Goal: Task Accomplishment & Management: Use online tool/utility

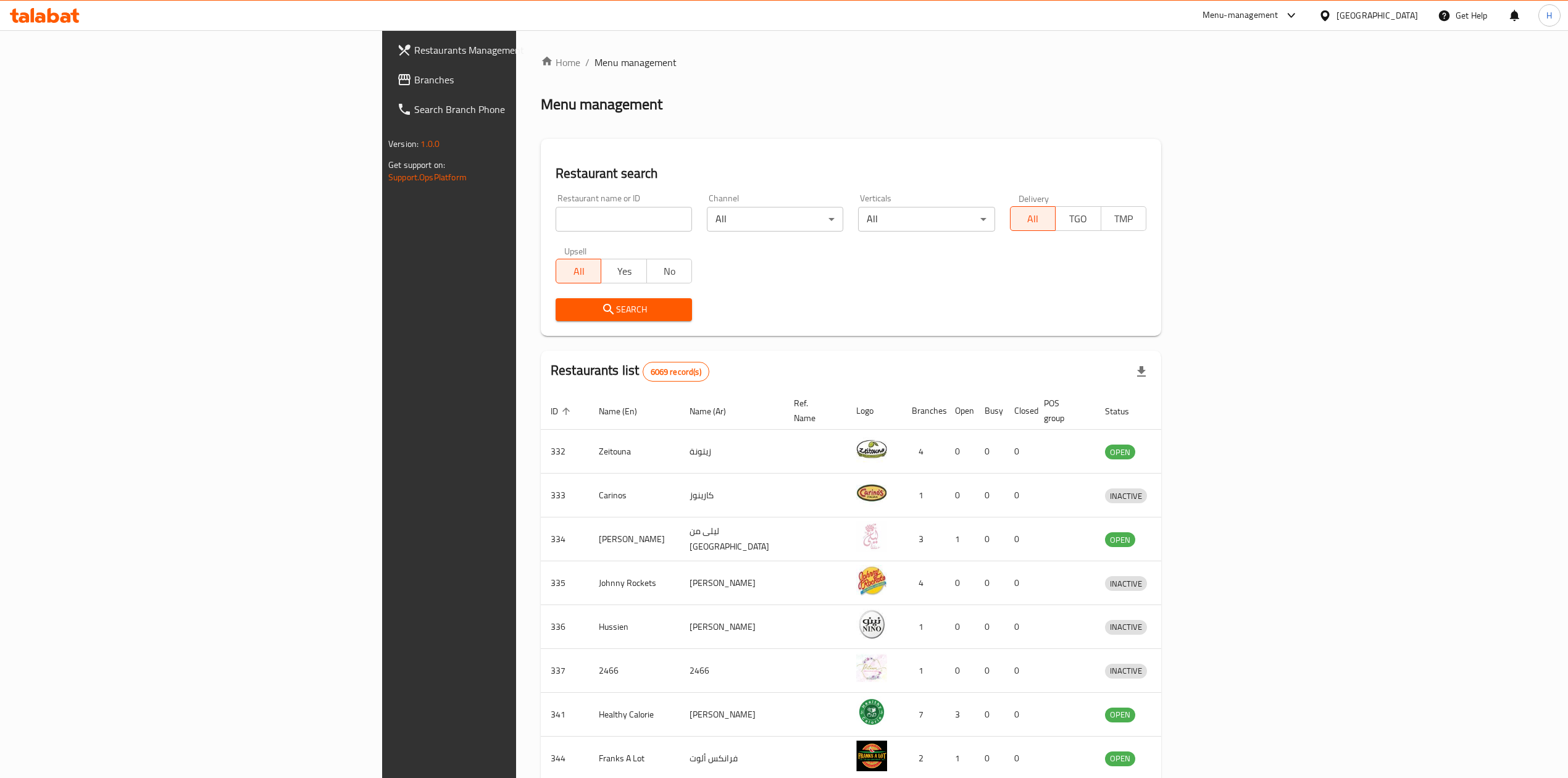
click at [556, 223] on input "search" at bounding box center [623, 219] width 137 height 25
type input "black pand"
click button "Search" at bounding box center [623, 310] width 137 height 23
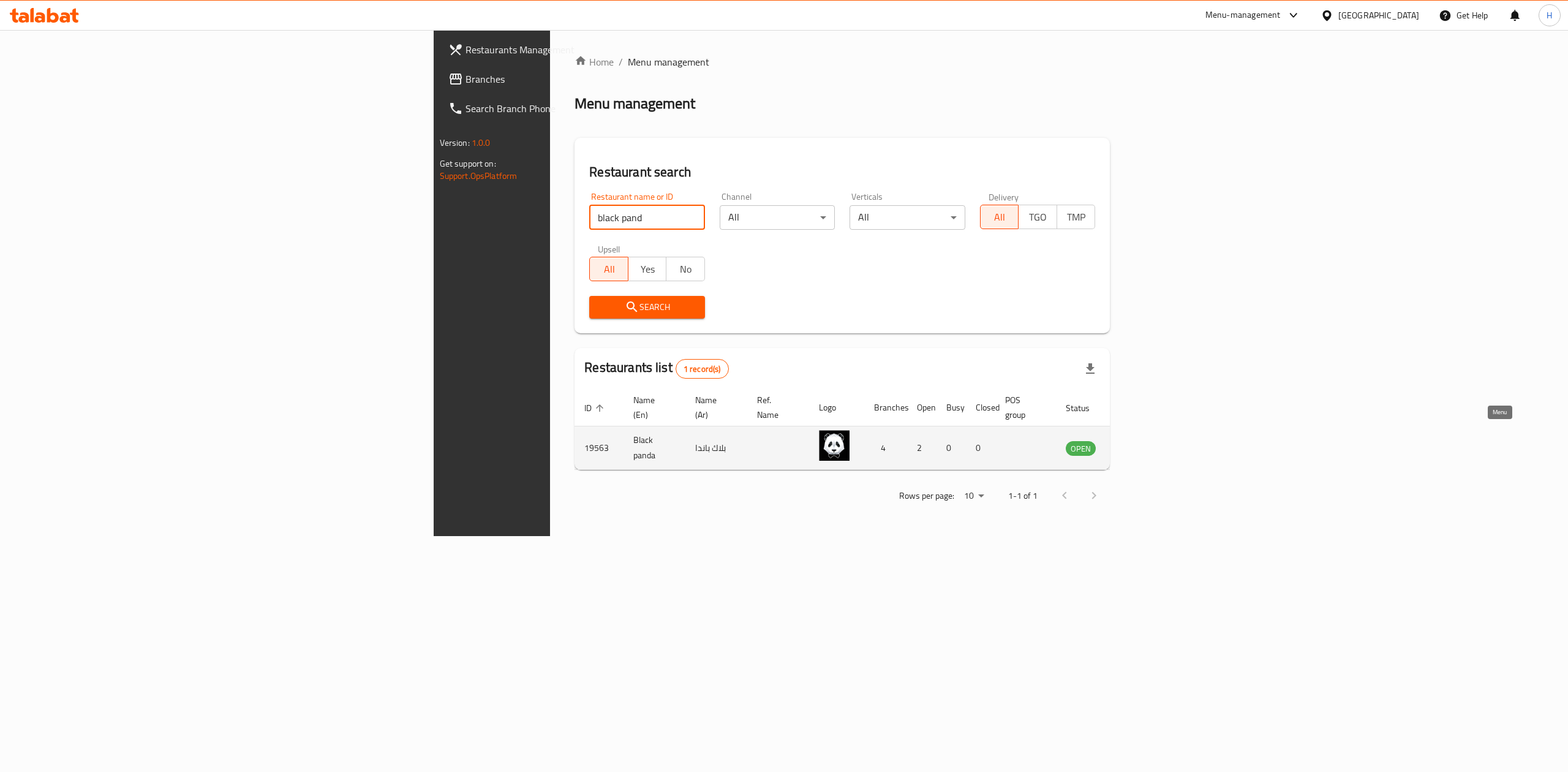
click at [1145, 441] on icon "enhanced table" at bounding box center [1137, 448] width 14 height 14
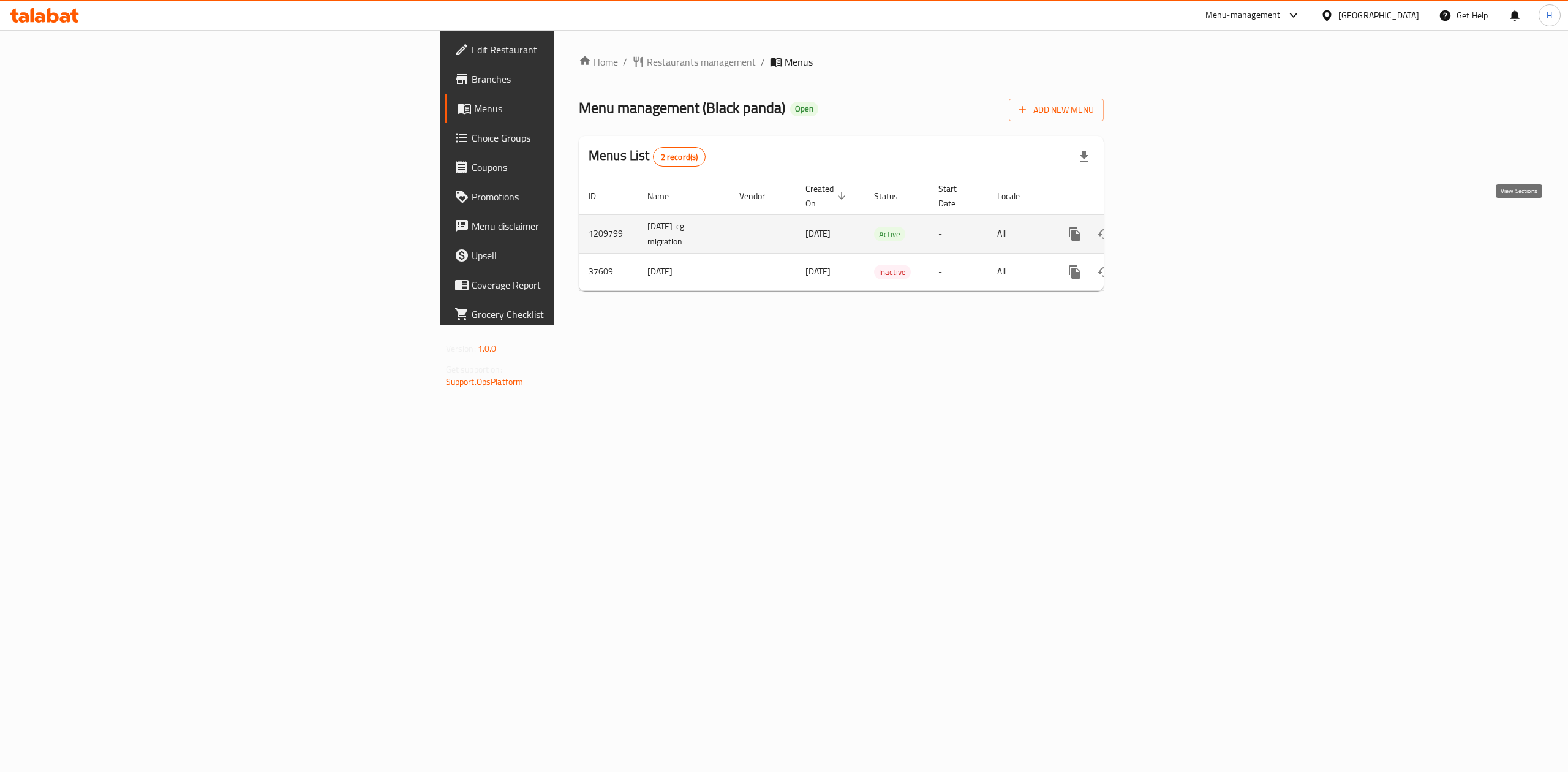
click at [1170, 226] on icon "enhanced table" at bounding box center [1163, 234] width 14 height 14
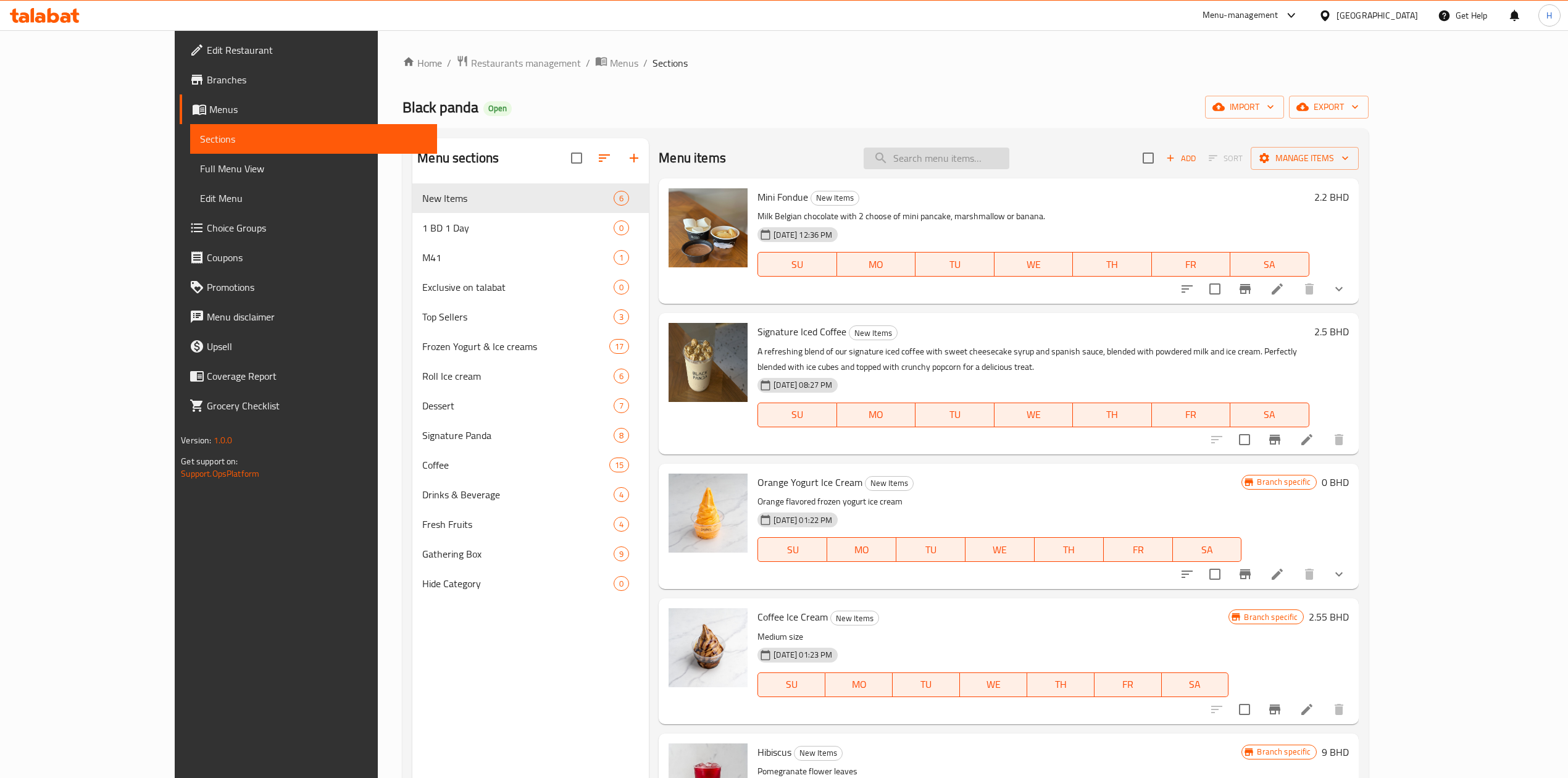
click at [962, 148] on input "search" at bounding box center [936, 158] width 146 height 22
type input "passion"
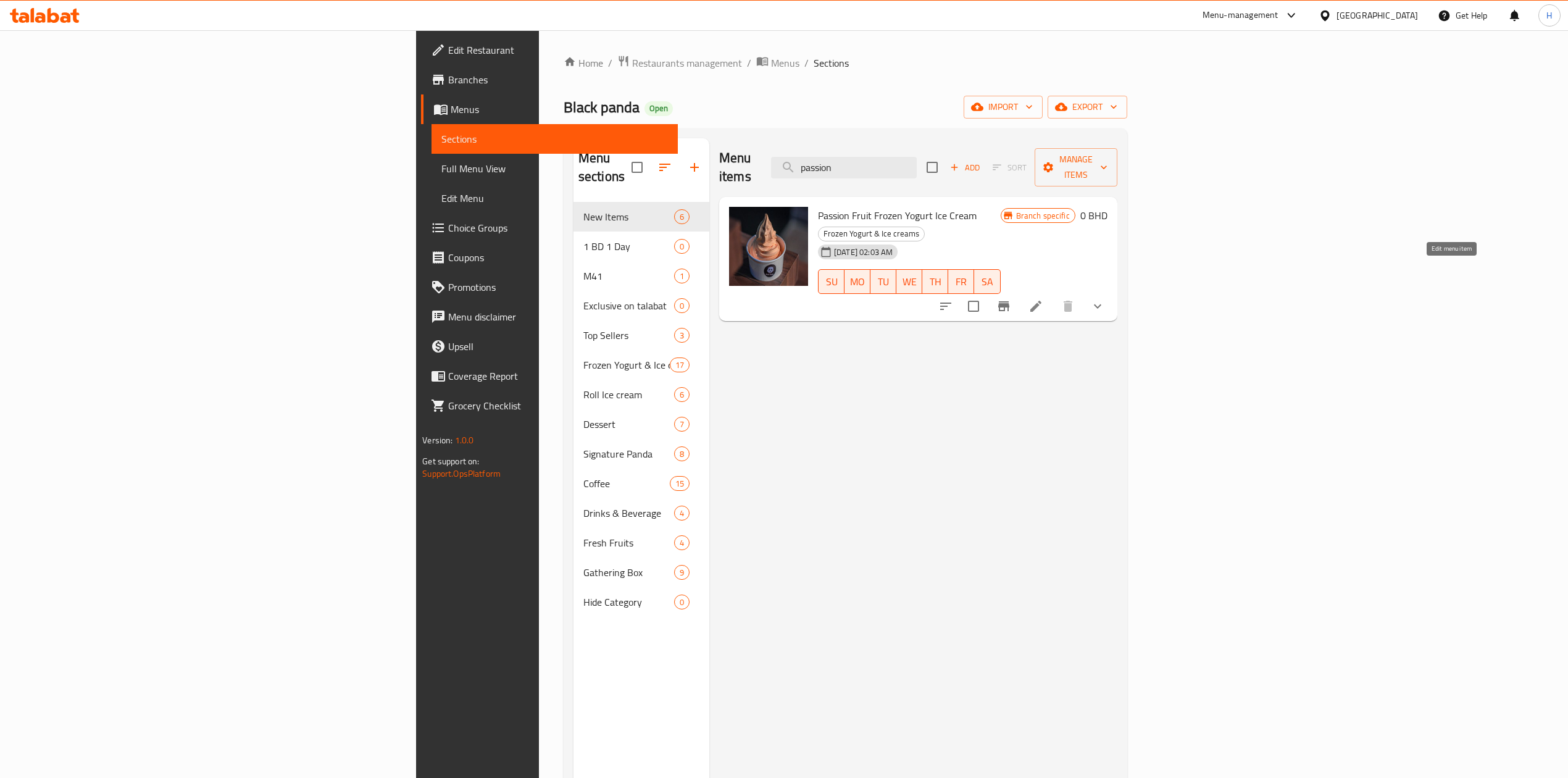
click at [1043, 299] on icon at bounding box center [1036, 307] width 15 height 15
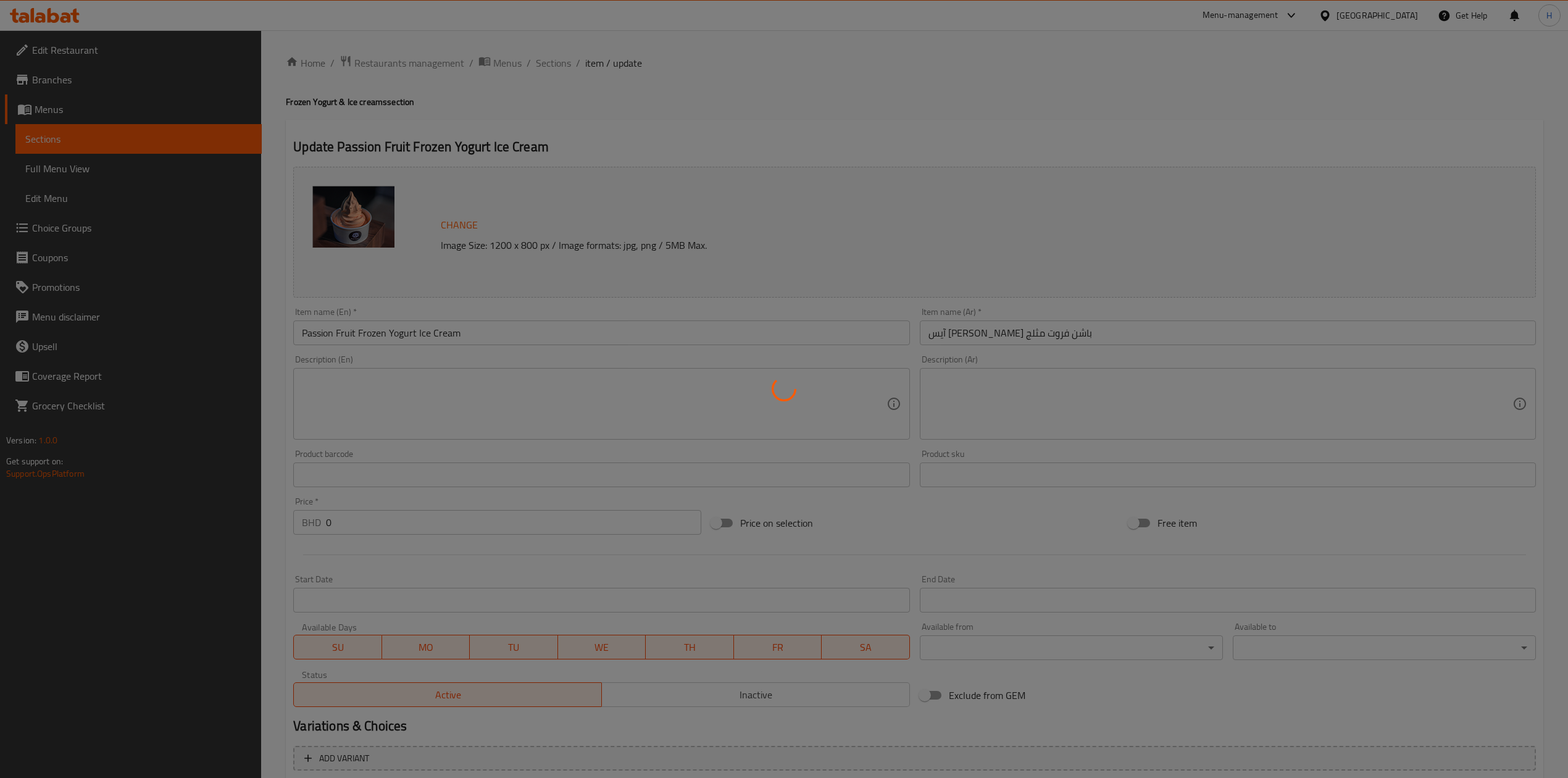
type input "إختيارك من الحجم1"
type input "1"
type input "اضافة فاكهة:"
type input "0"
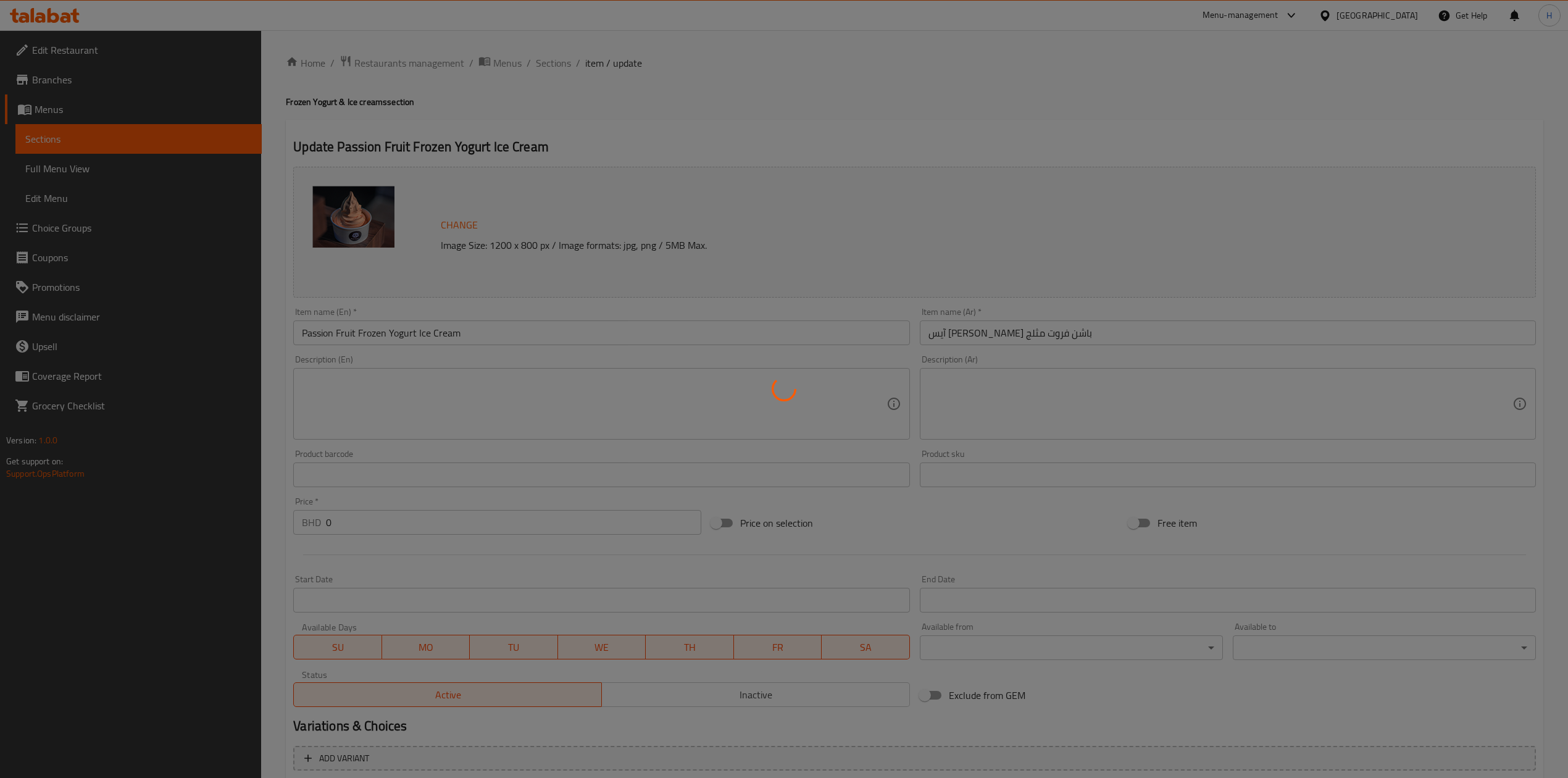
type input "10"
type input "اضافة صوص:"
type input "0"
type input "11"
type input "اضافات:"
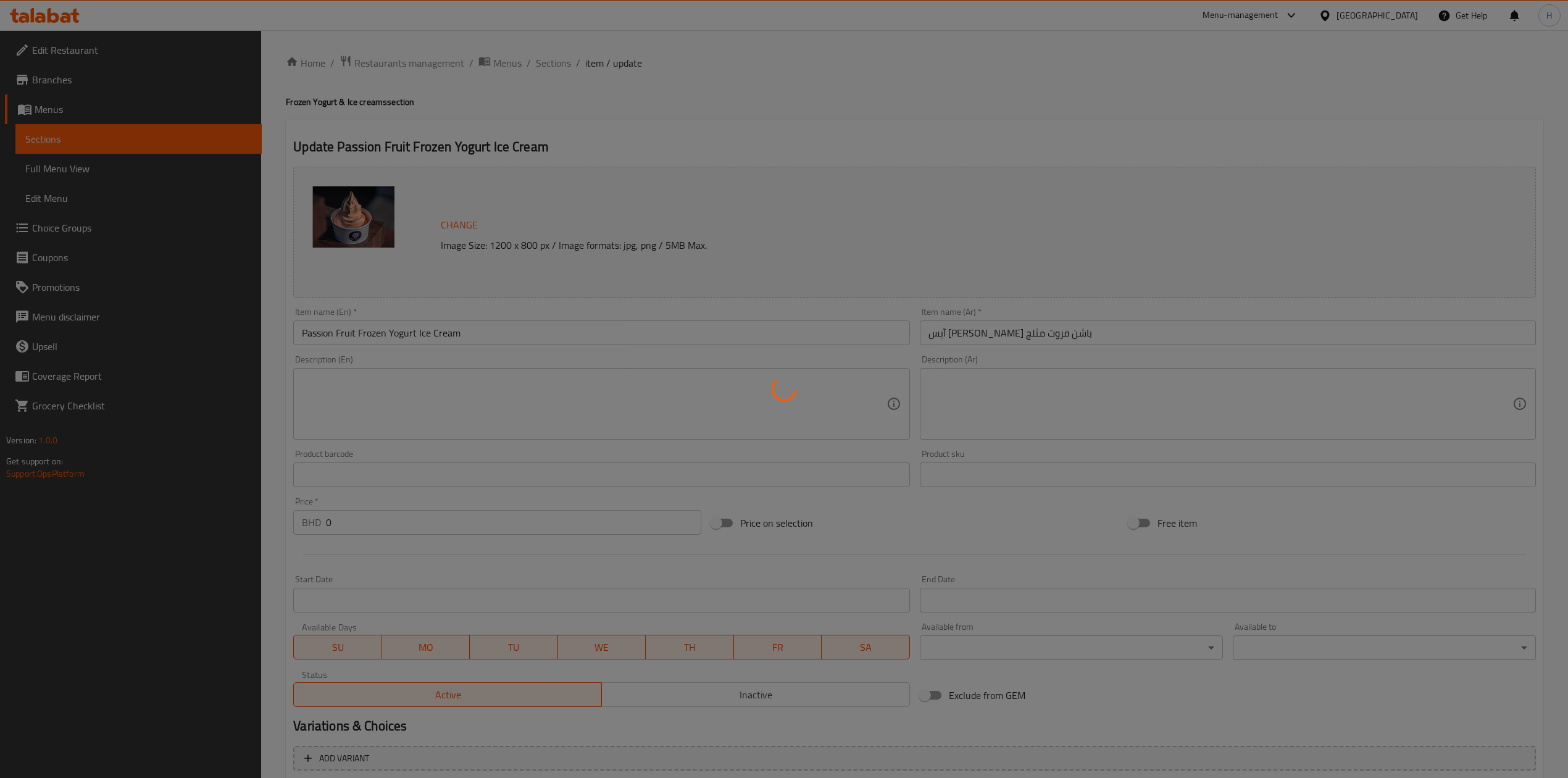
type input "0"
type input "21"
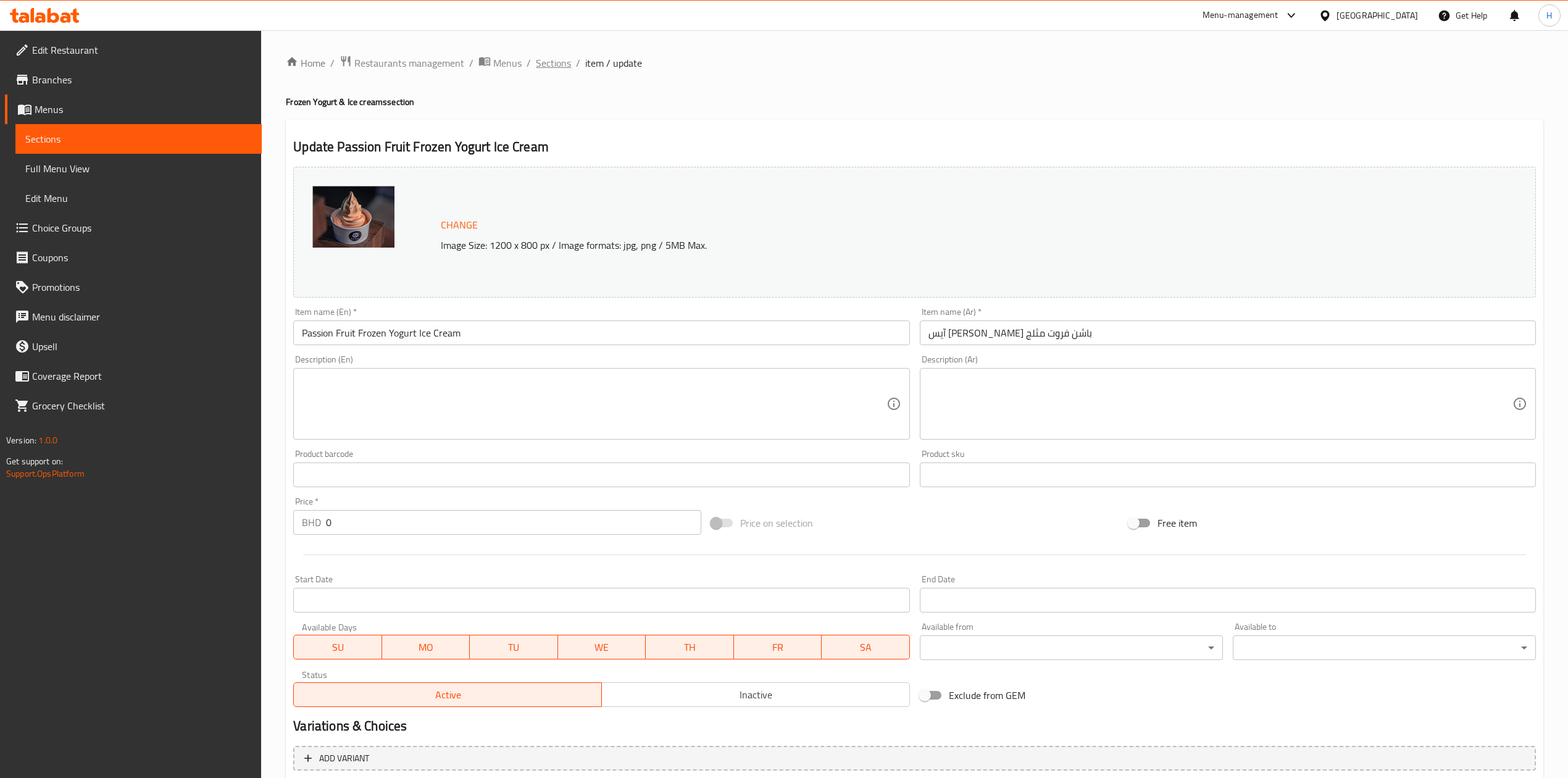
click at [542, 61] on span "Sections" at bounding box center [554, 63] width 36 height 15
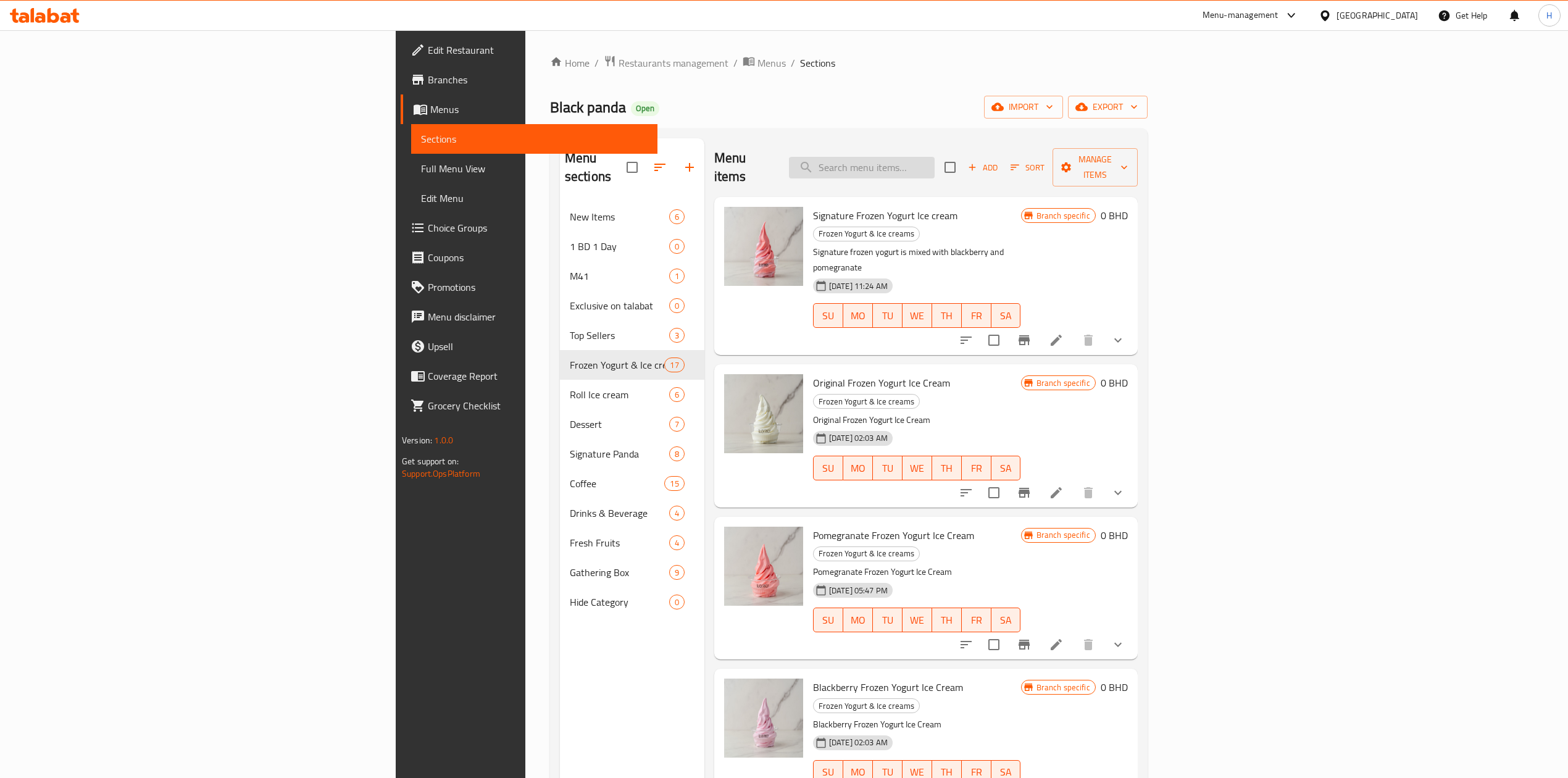
click at [935, 157] on input "search" at bounding box center [862, 167] width 146 height 22
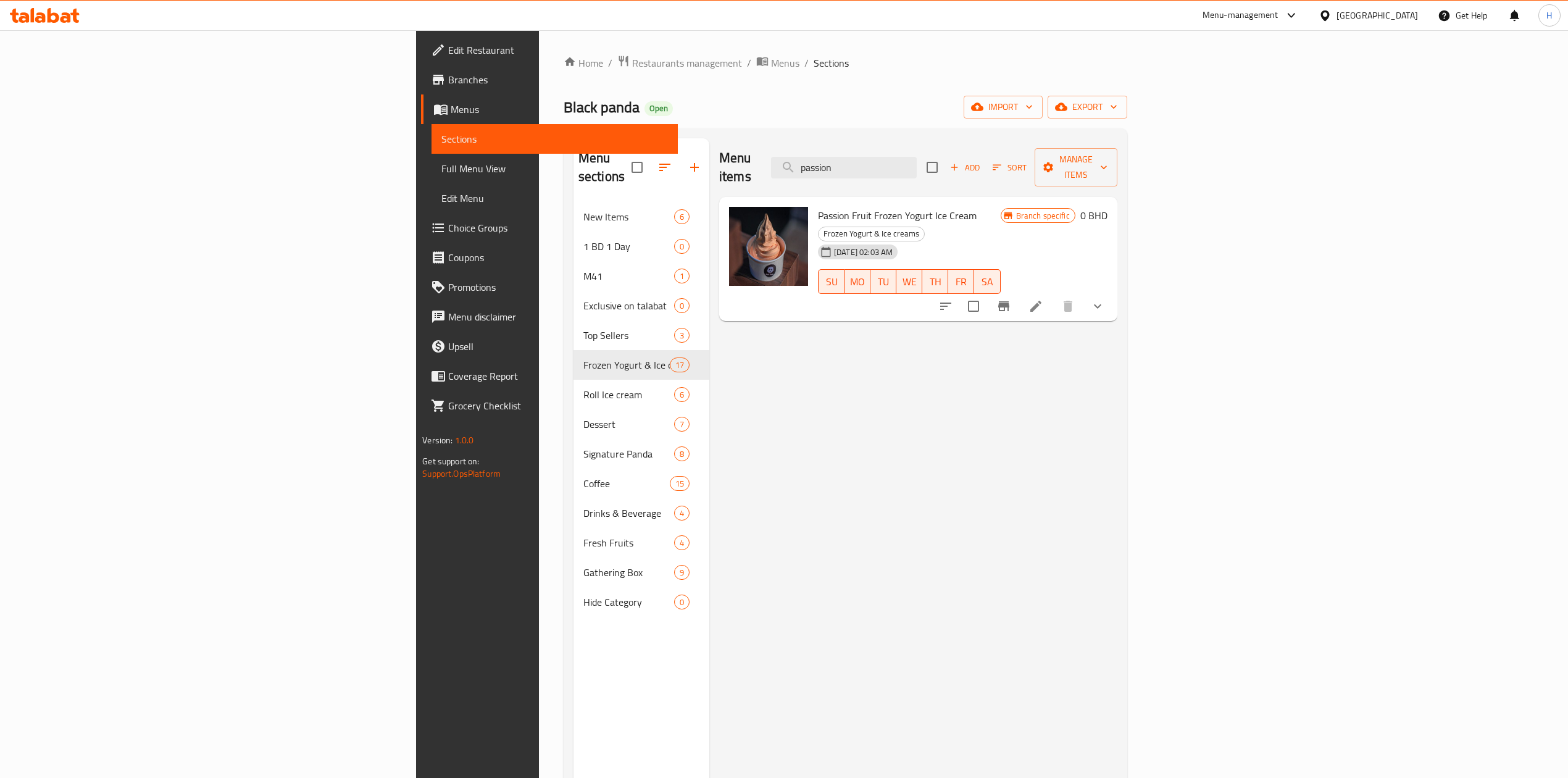
type input "passion"
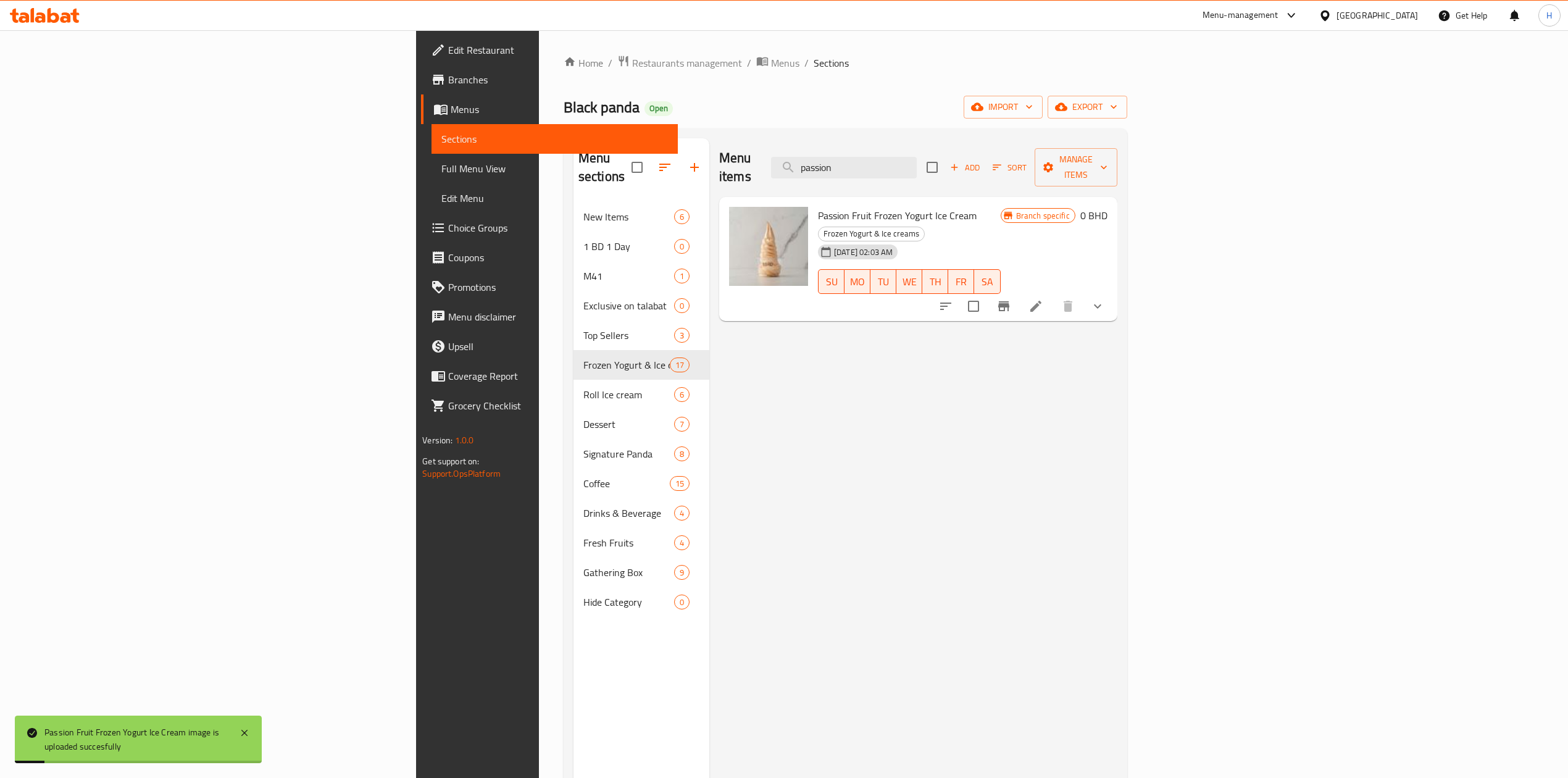
click at [43, 4] on div at bounding box center [44, 15] width 90 height 25
click at [45, 10] on icon at bounding box center [44, 15] width 70 height 15
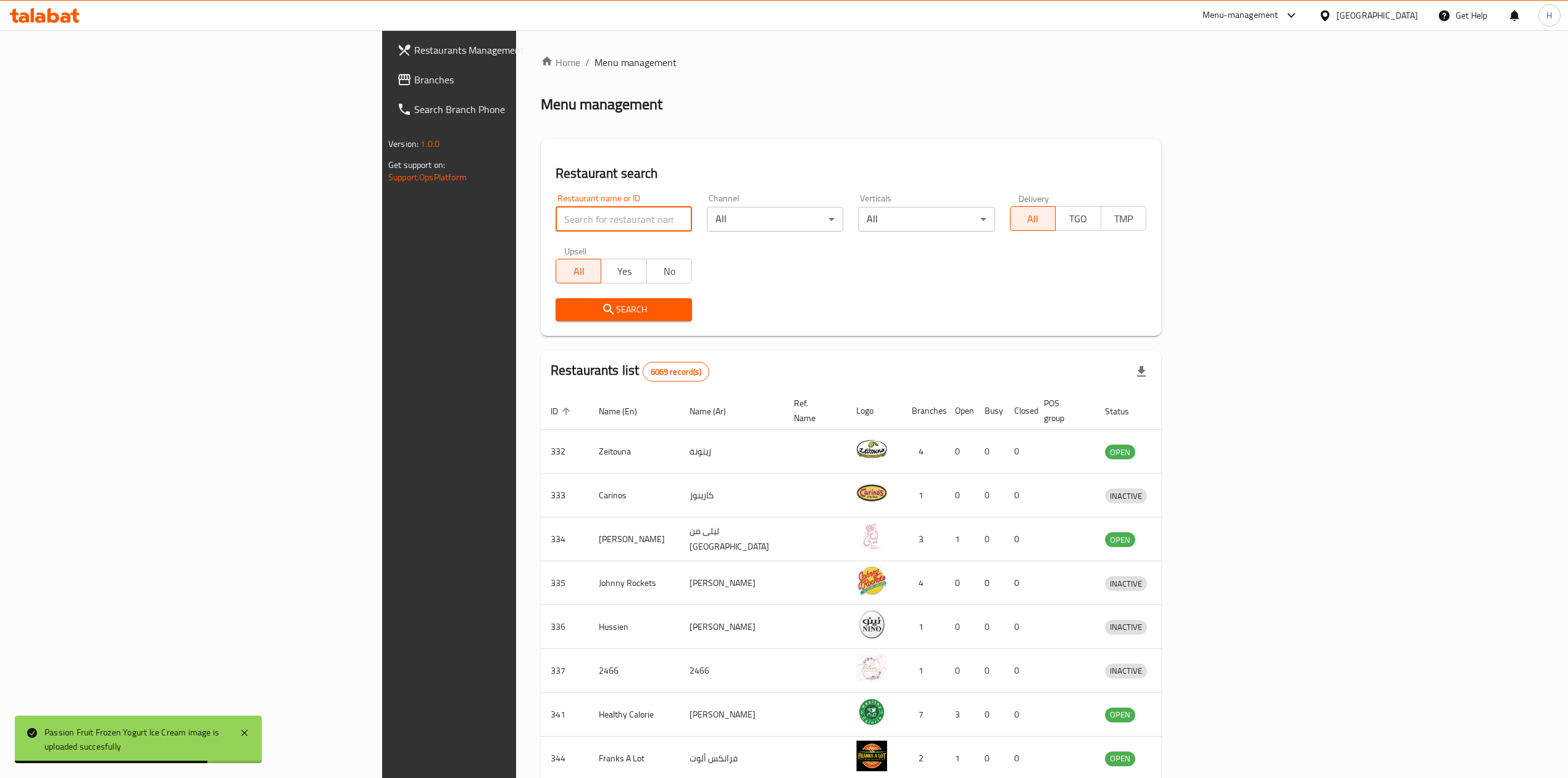
click at [571, 209] on input "search" at bounding box center [623, 219] width 137 height 25
click button "Search" at bounding box center [623, 310] width 137 height 23
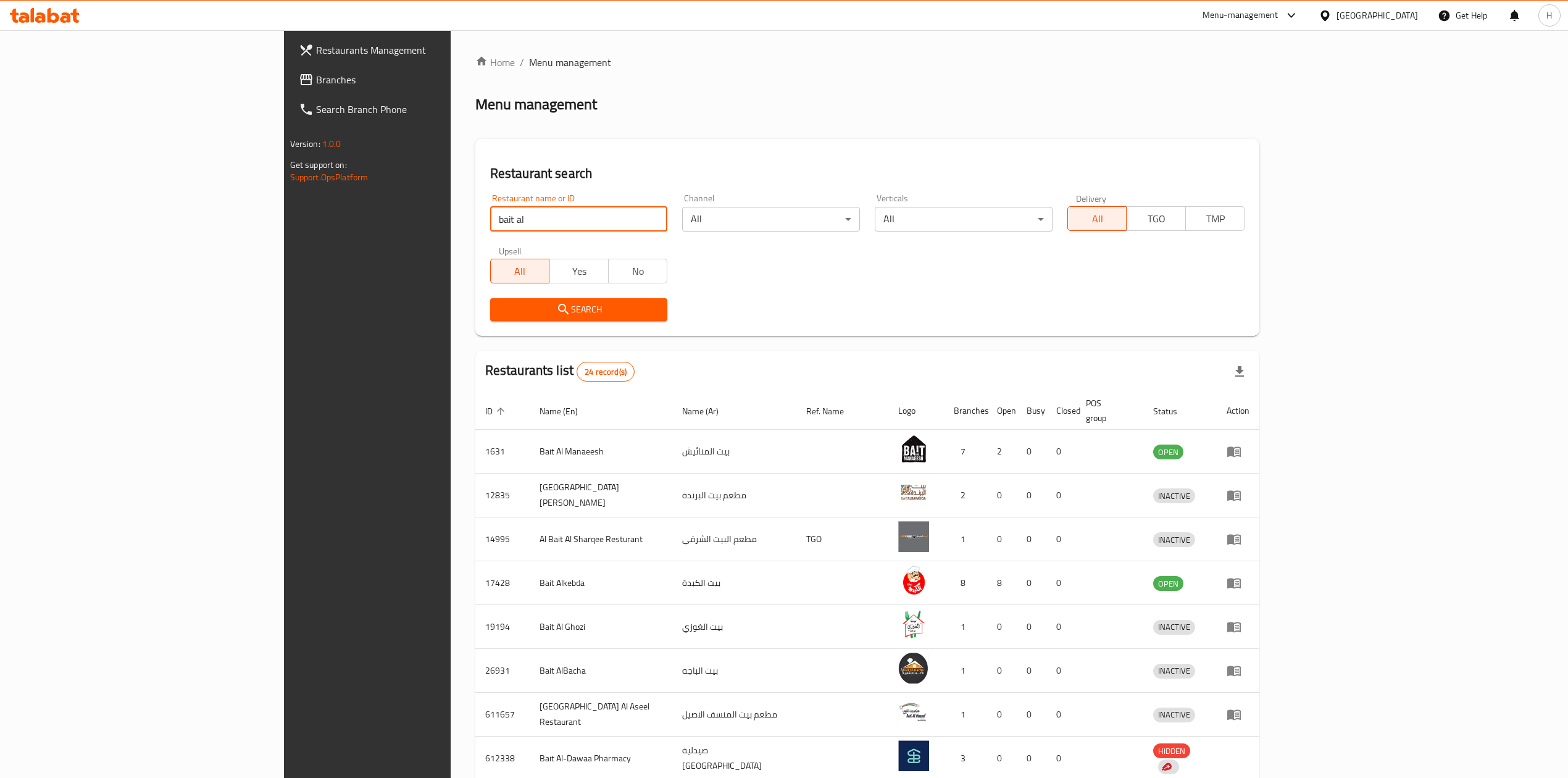
click at [490, 213] on input "bait al" at bounding box center [579, 219] width 178 height 25
type input "بيت التشر"
click button "Search" at bounding box center [579, 310] width 178 height 23
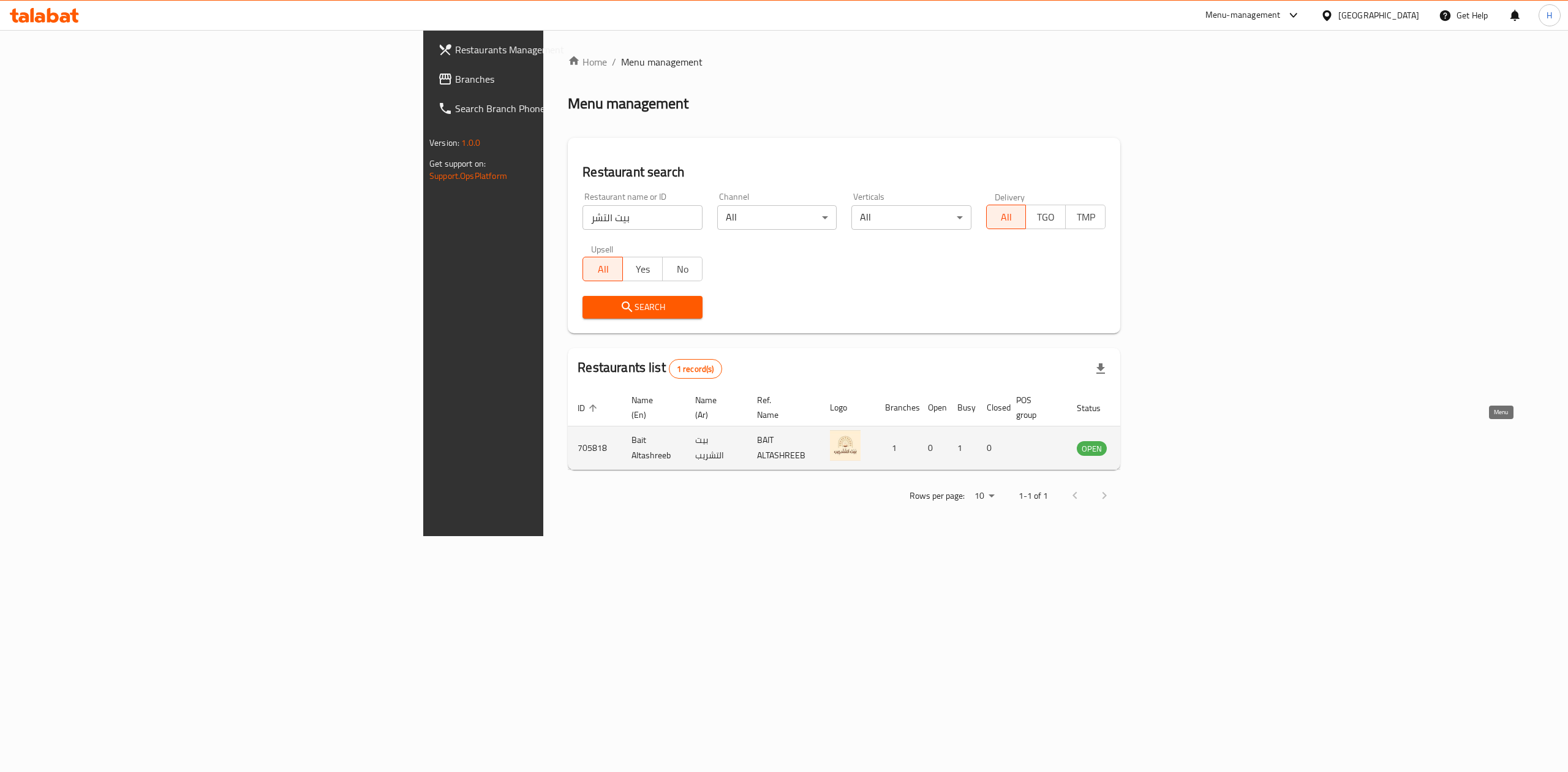
click at [1156, 441] on icon "enhanced table" at bounding box center [1148, 448] width 14 height 14
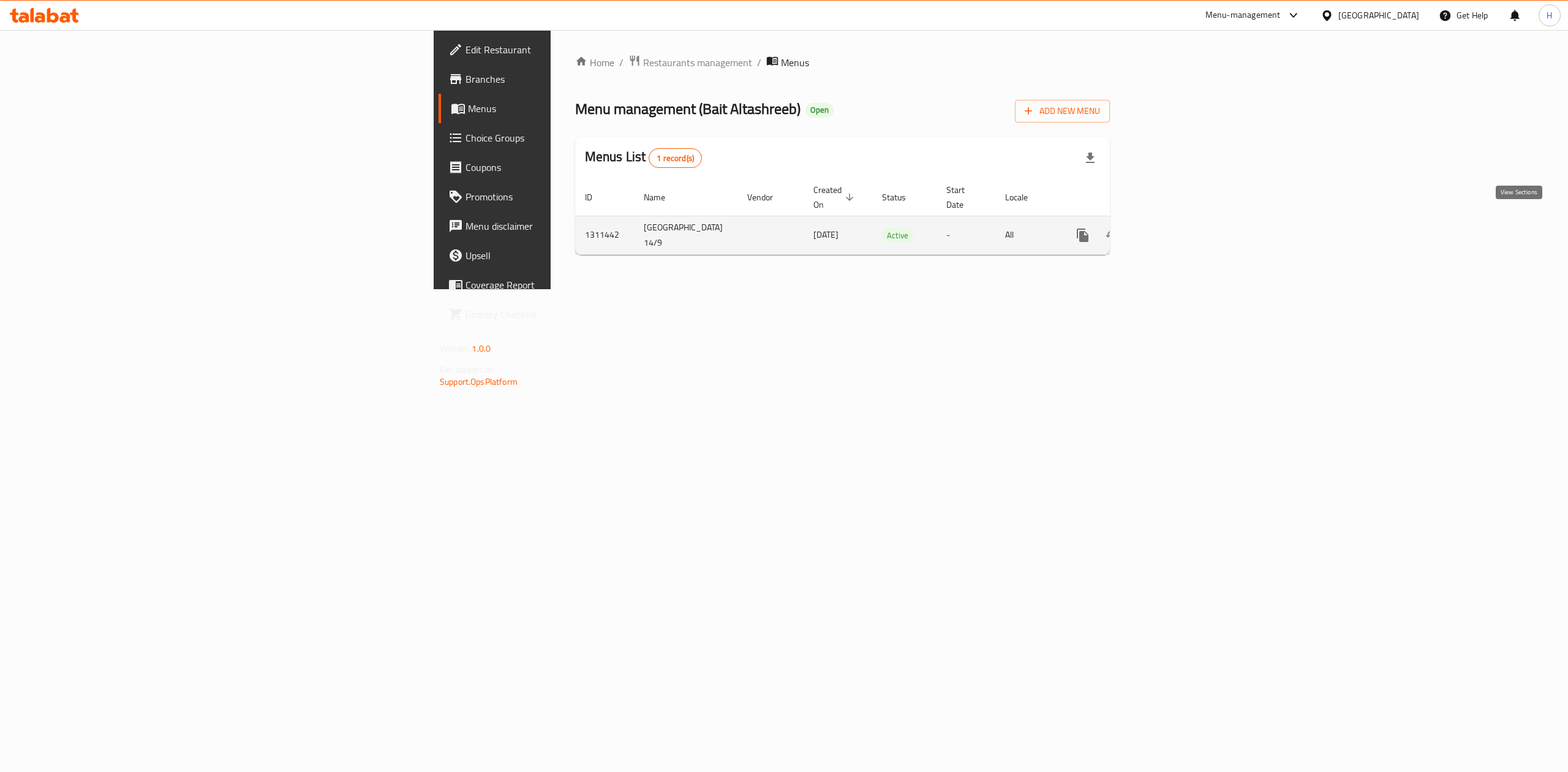
click at [1177, 230] on icon "enhanced table" at bounding box center [1171, 235] width 11 height 11
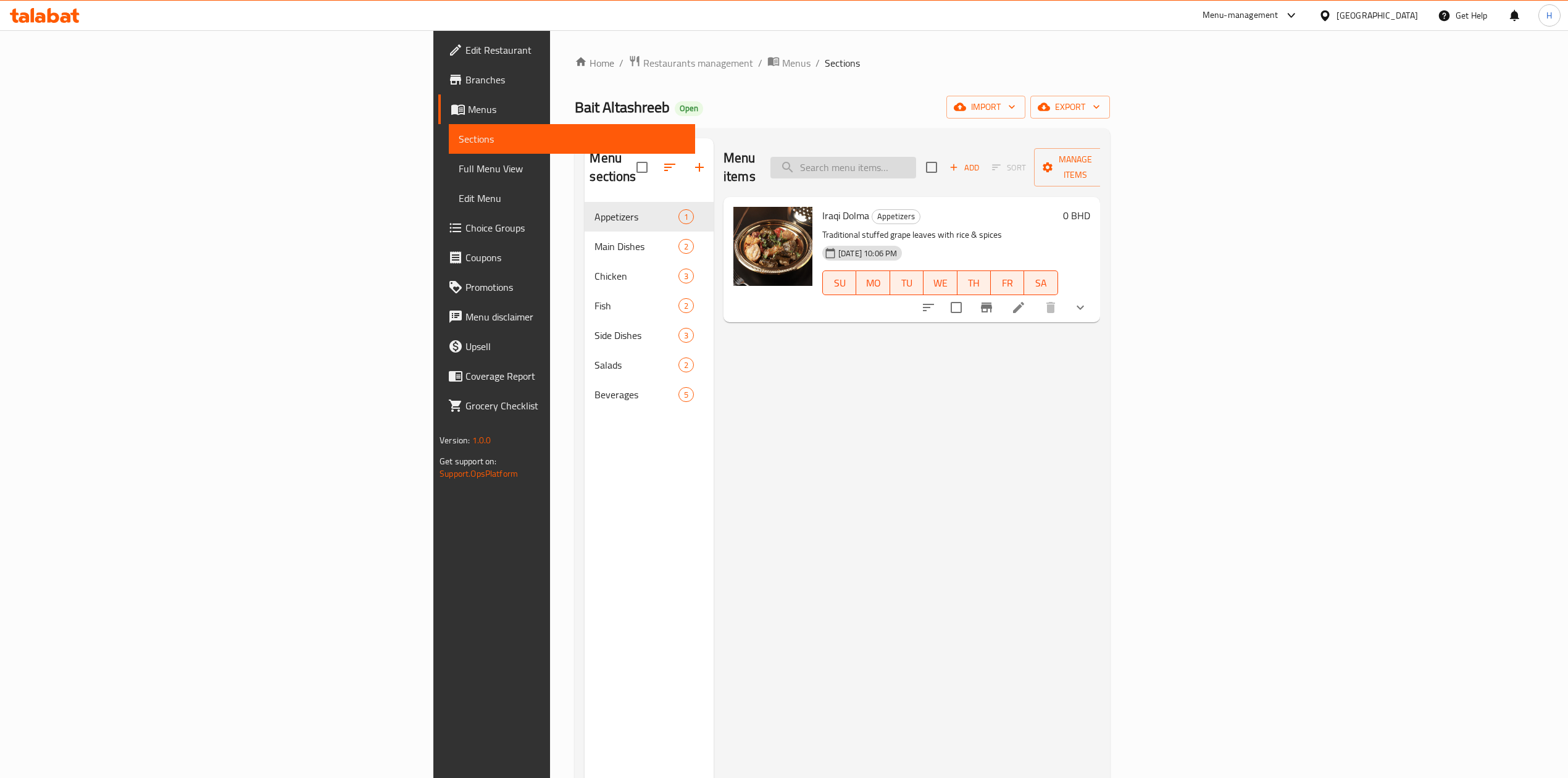
click at [916, 157] on input "search" at bounding box center [843, 167] width 146 height 22
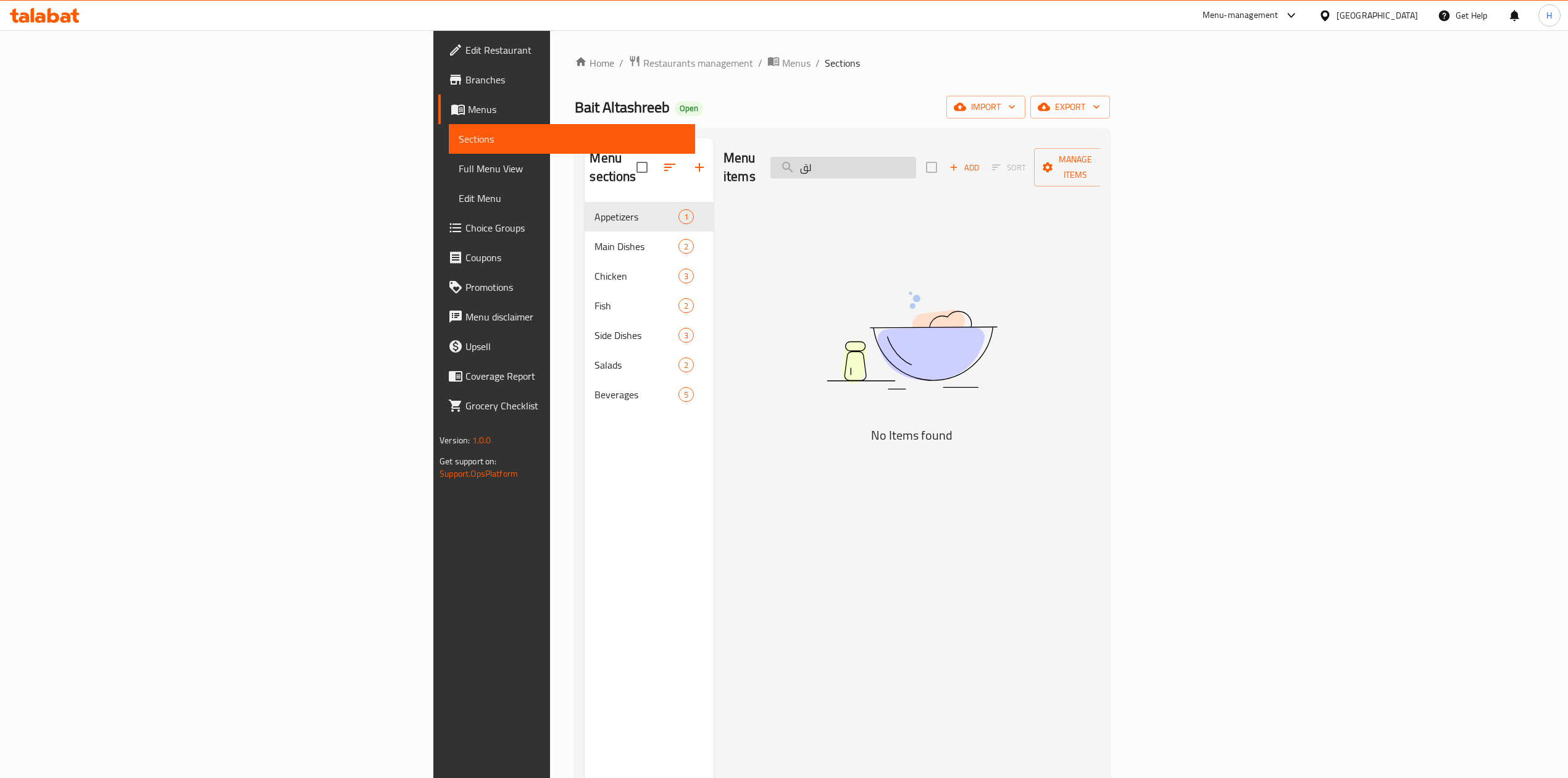
type input "ل"
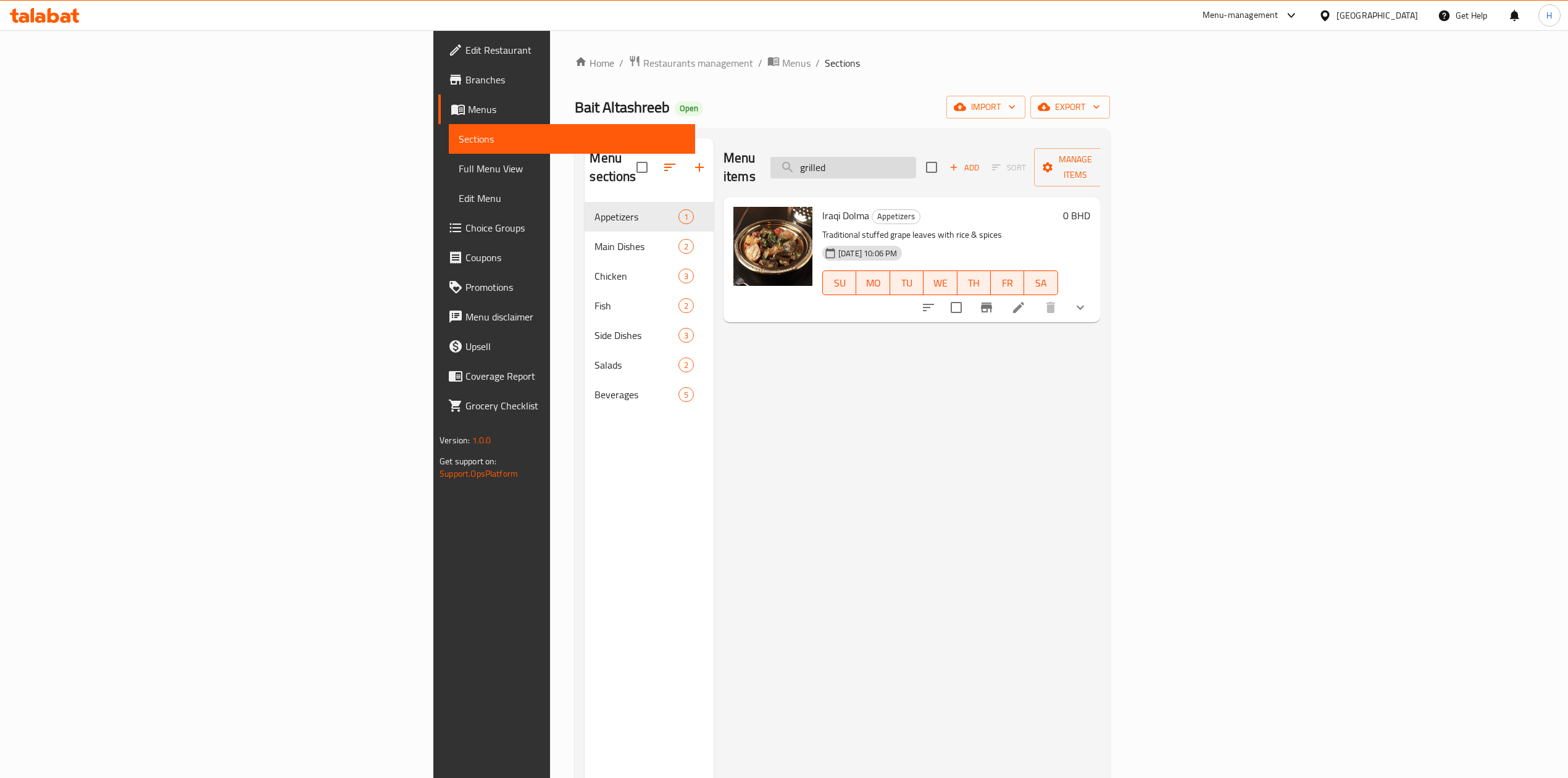
type input "grilled"
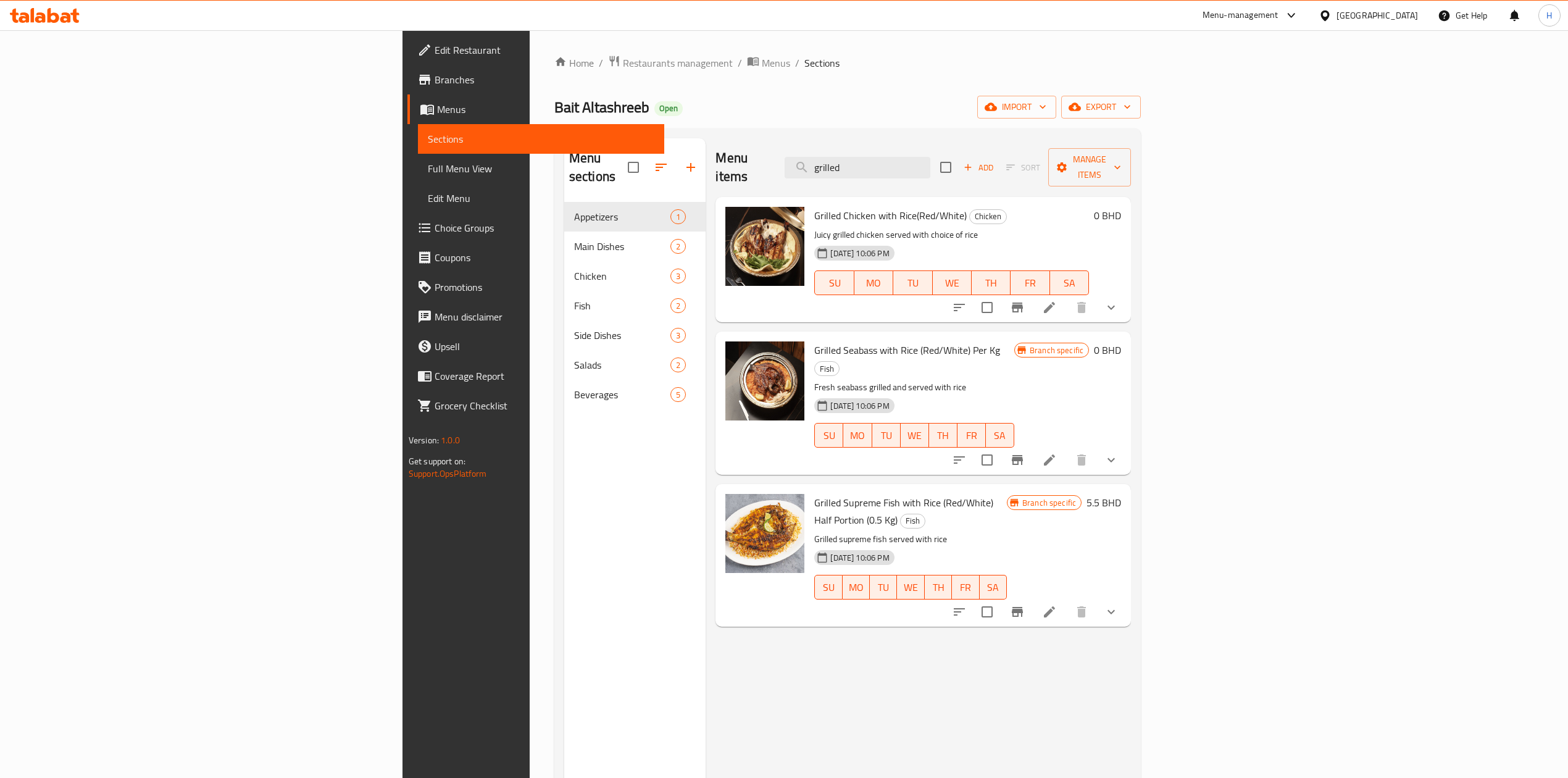
click at [1033, 445] on button "Branch-specific-item" at bounding box center [1017, 459] width 30 height 30
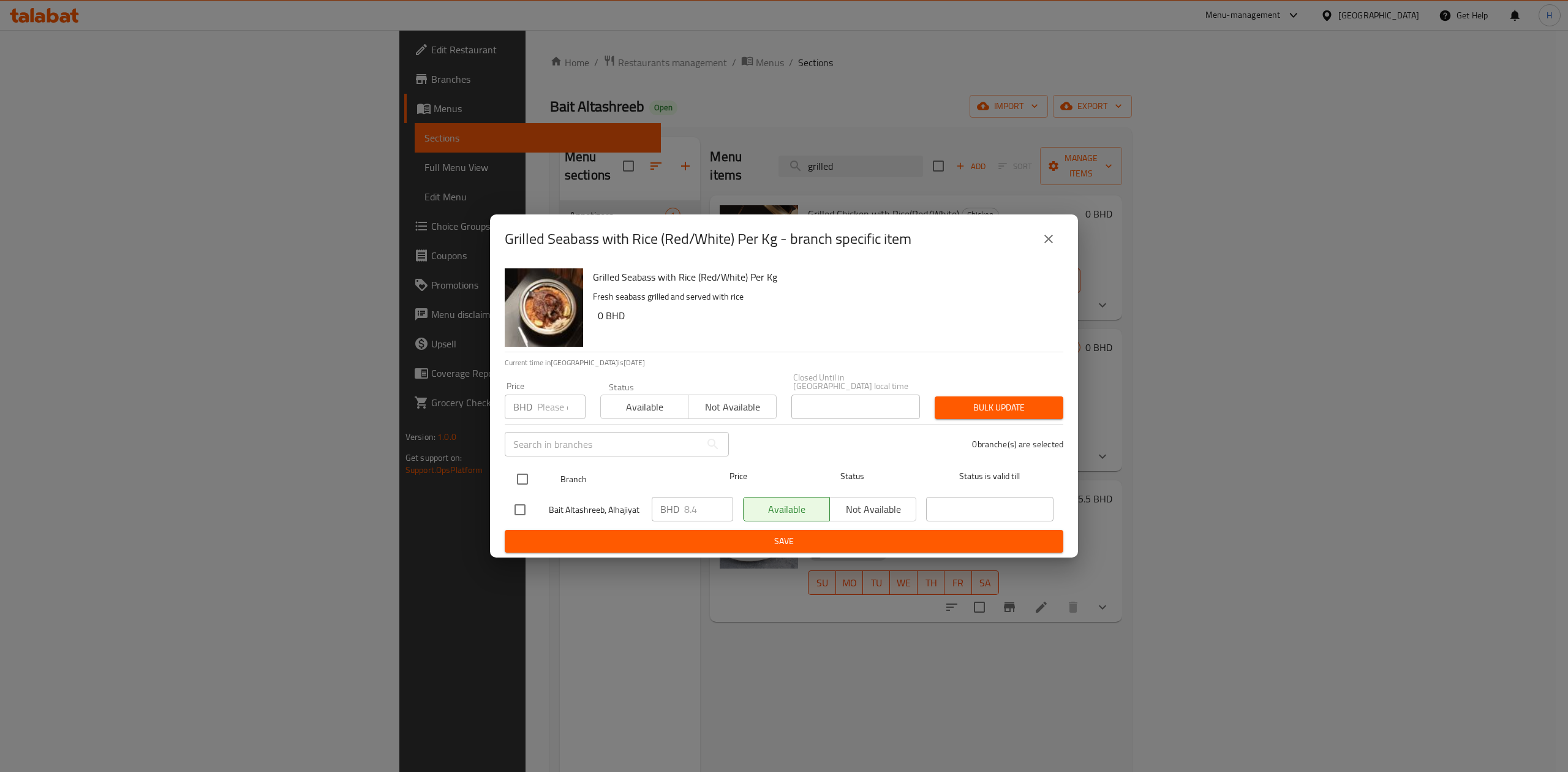
click at [523, 478] on input "checkbox" at bounding box center [522, 479] width 26 height 26
checkbox input "true"
drag, startPoint x: 704, startPoint y: 513, endPoint x: 644, endPoint y: 518, distance: 60.2
click at [644, 518] on div "Bait Altashreeb, Alhajiyat BHD 8.4 ​ Available Not available ​" at bounding box center [784, 510] width 549 height 35
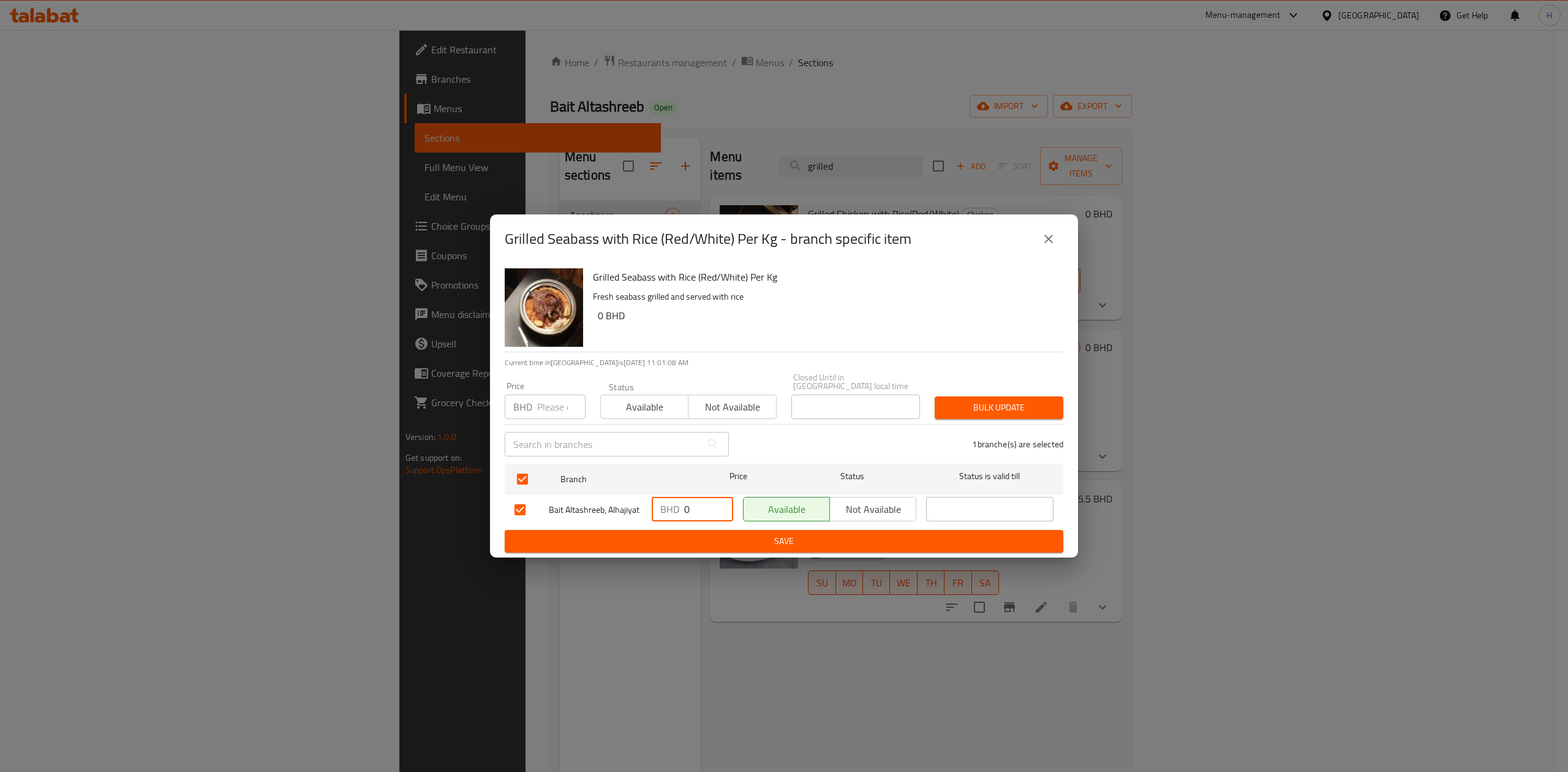
type input "0"
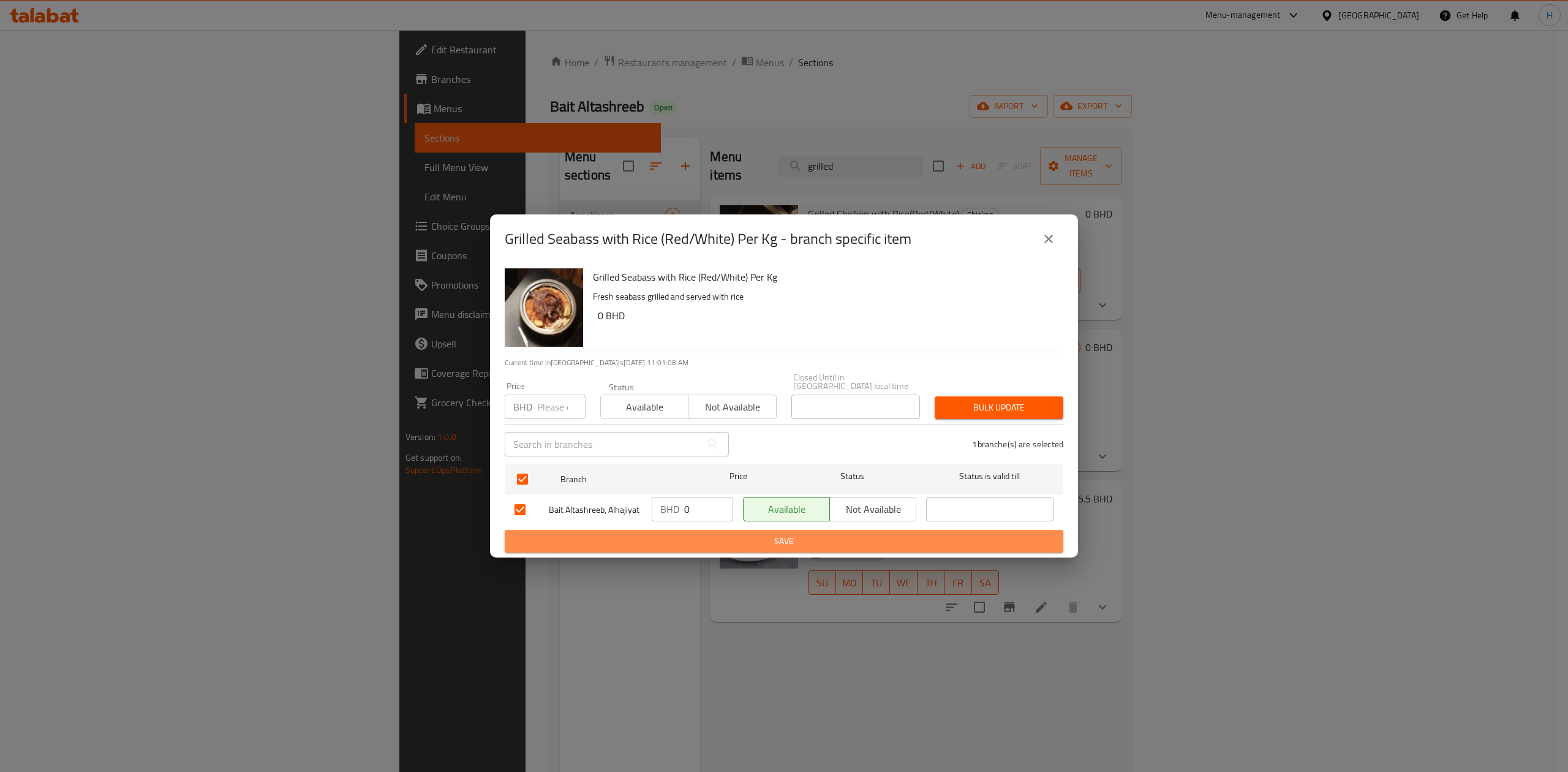
click at [700, 530] on button "Save" at bounding box center [784, 541] width 558 height 22
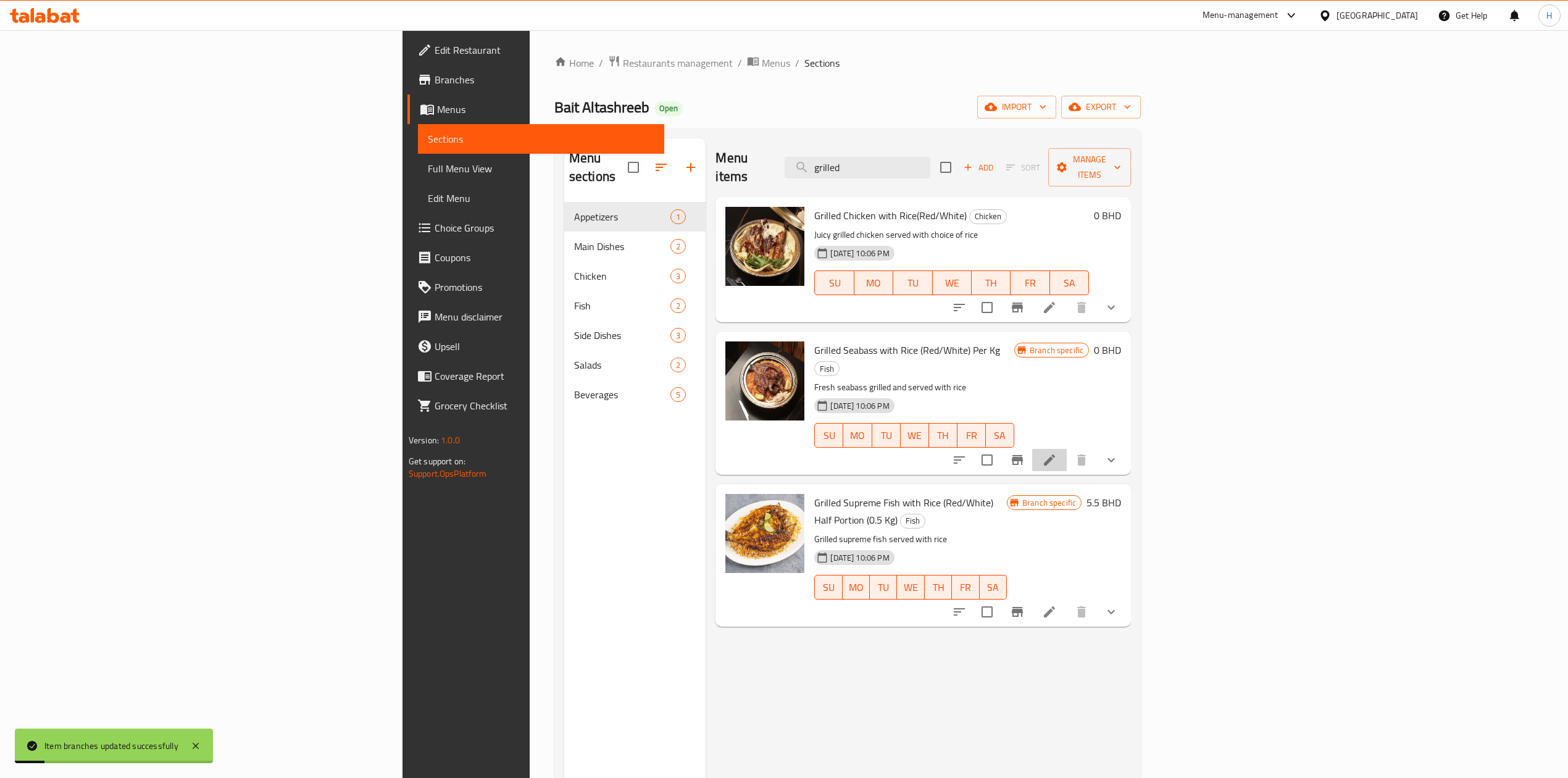
click at [1067, 449] on li at bounding box center [1050, 459] width 35 height 22
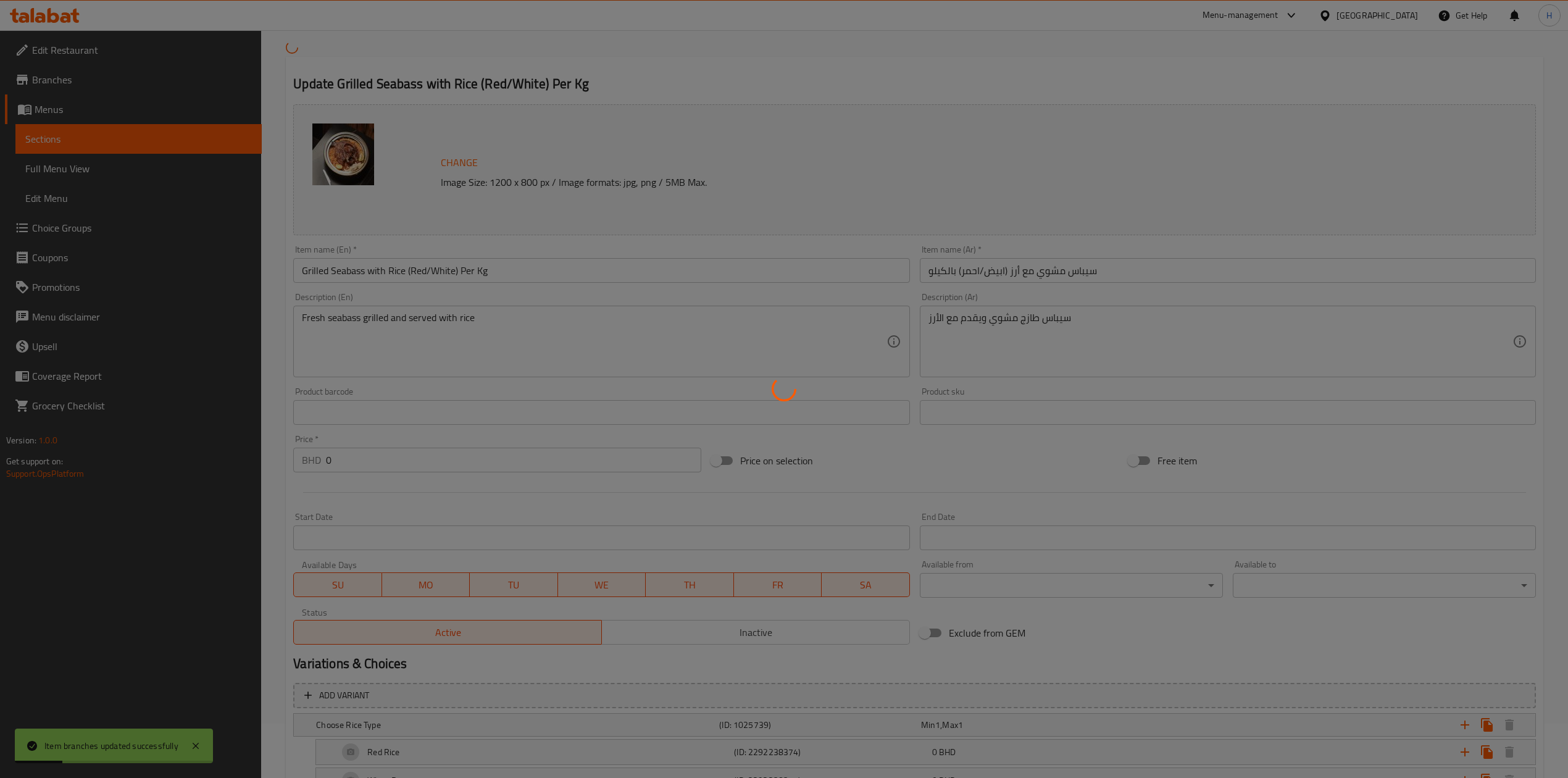
scroll to position [176, 0]
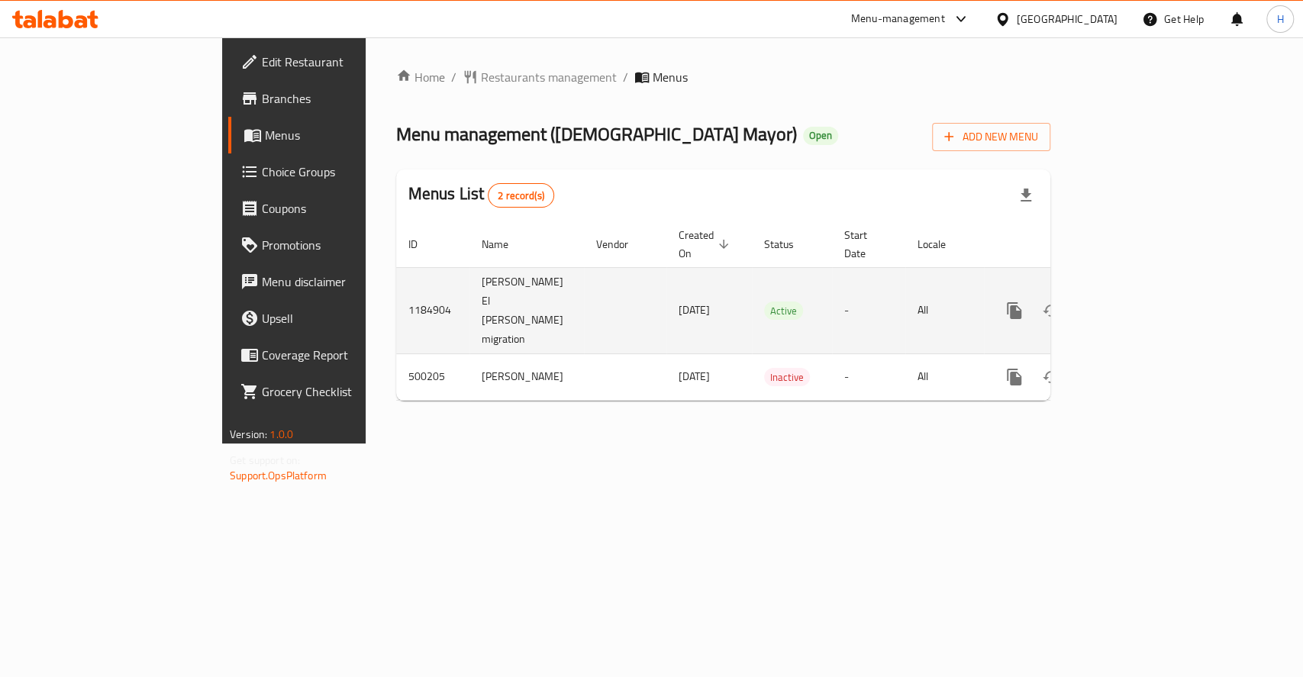
click at [1134, 302] on icon "enhanced table" at bounding box center [1124, 311] width 18 height 18
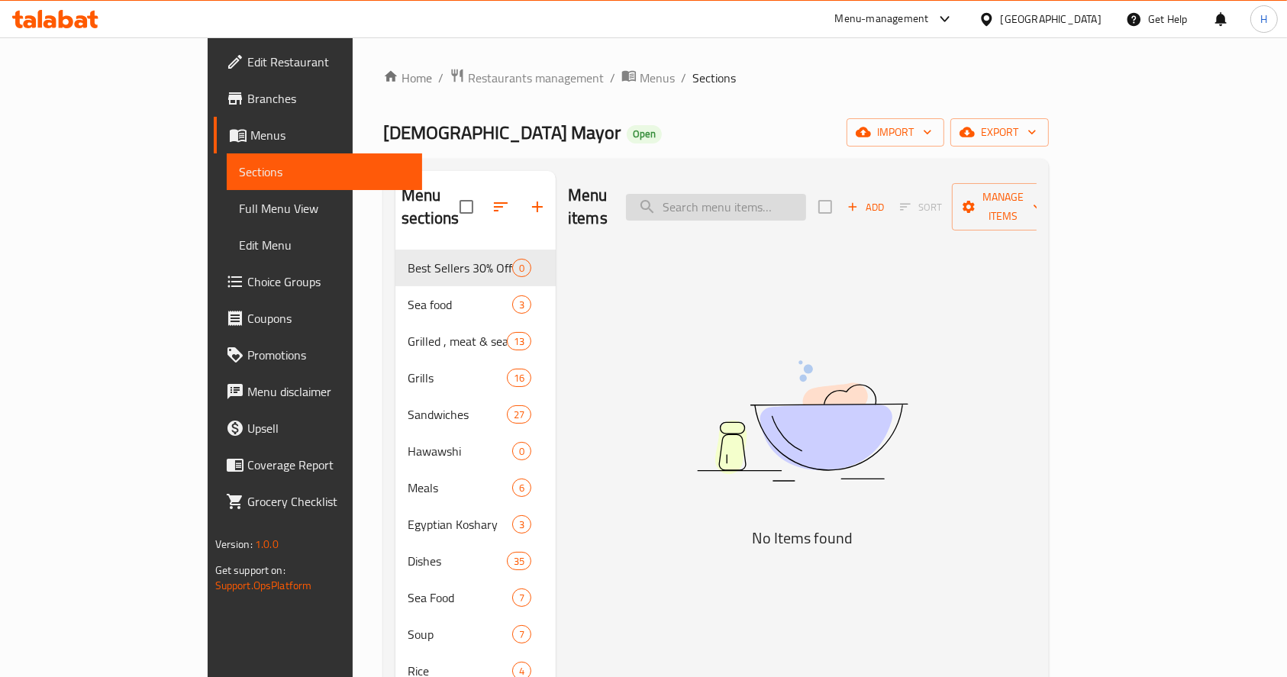
click at [751, 194] on input "search" at bounding box center [716, 207] width 180 height 27
type input "grilled t"
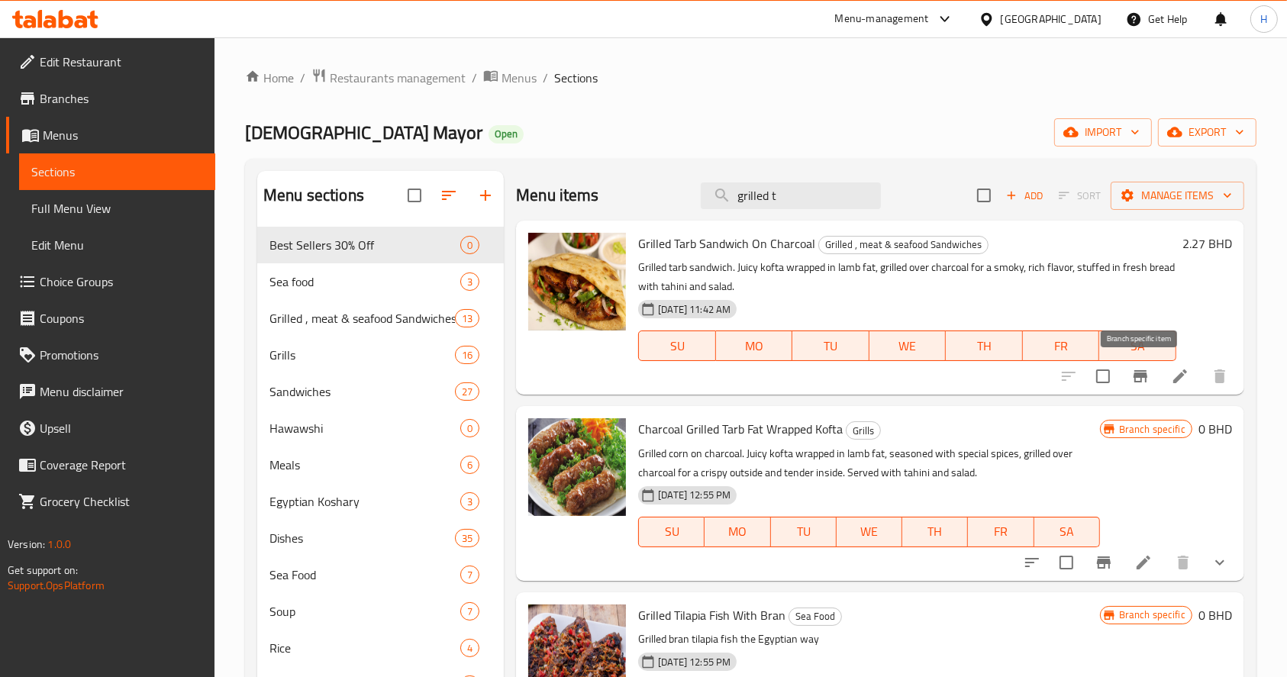
click at [1139, 376] on icon "Branch-specific-item" at bounding box center [1141, 376] width 14 height 12
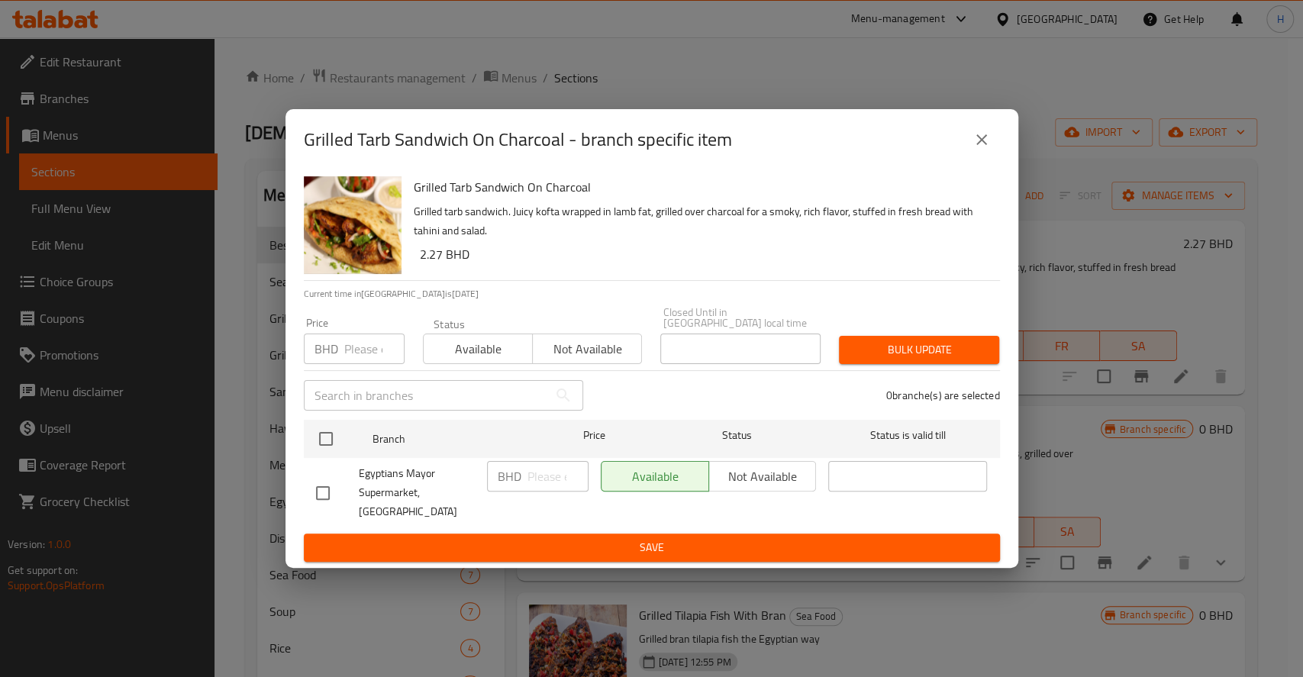
drag, startPoint x: 971, startPoint y: 155, endPoint x: 1286, endPoint y: 333, distance: 361.4
click at [980, 149] on icon "close" at bounding box center [982, 140] width 18 height 18
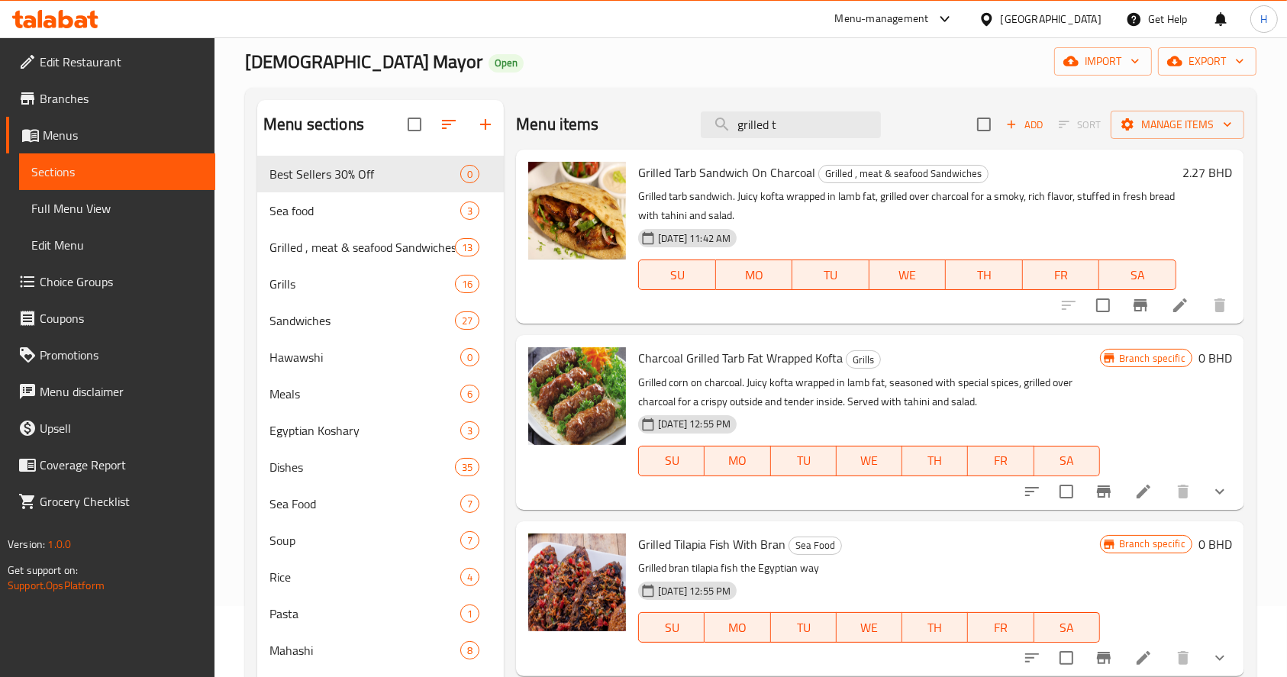
scroll to position [102, 0]
